Goal: Task Accomplishment & Management: Use online tool/utility

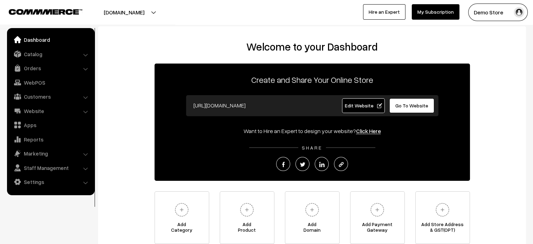
click at [41, 41] on link "Dashboard" at bounding box center [50, 39] width 83 height 13
click at [46, 109] on link "Website" at bounding box center [50, 110] width 83 height 13
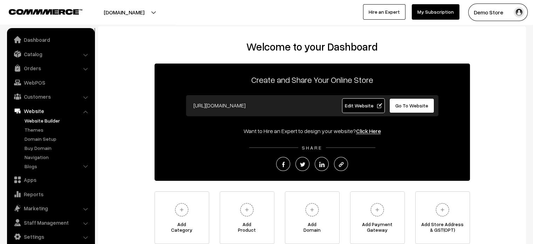
click at [36, 120] on link "Website Builder" at bounding box center [57, 120] width 69 height 7
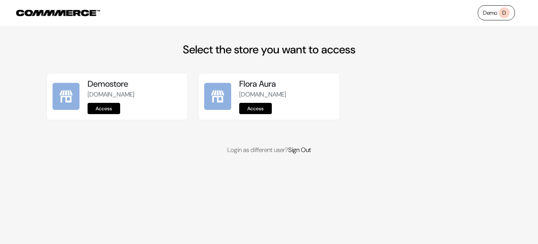
click at [109, 110] on link "Access" at bounding box center [104, 108] width 33 height 11
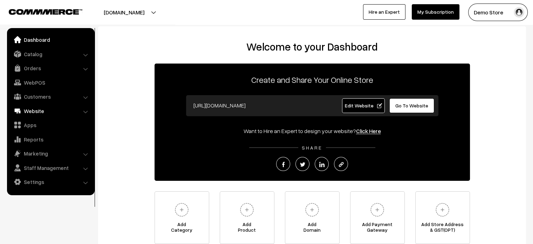
click at [36, 111] on link "Website" at bounding box center [50, 110] width 83 height 13
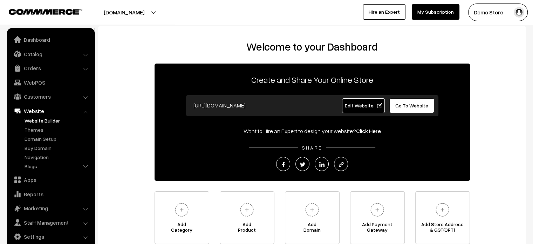
click at [35, 121] on link "Website Builder" at bounding box center [57, 120] width 69 height 7
